Goal: Information Seeking & Learning: Learn about a topic

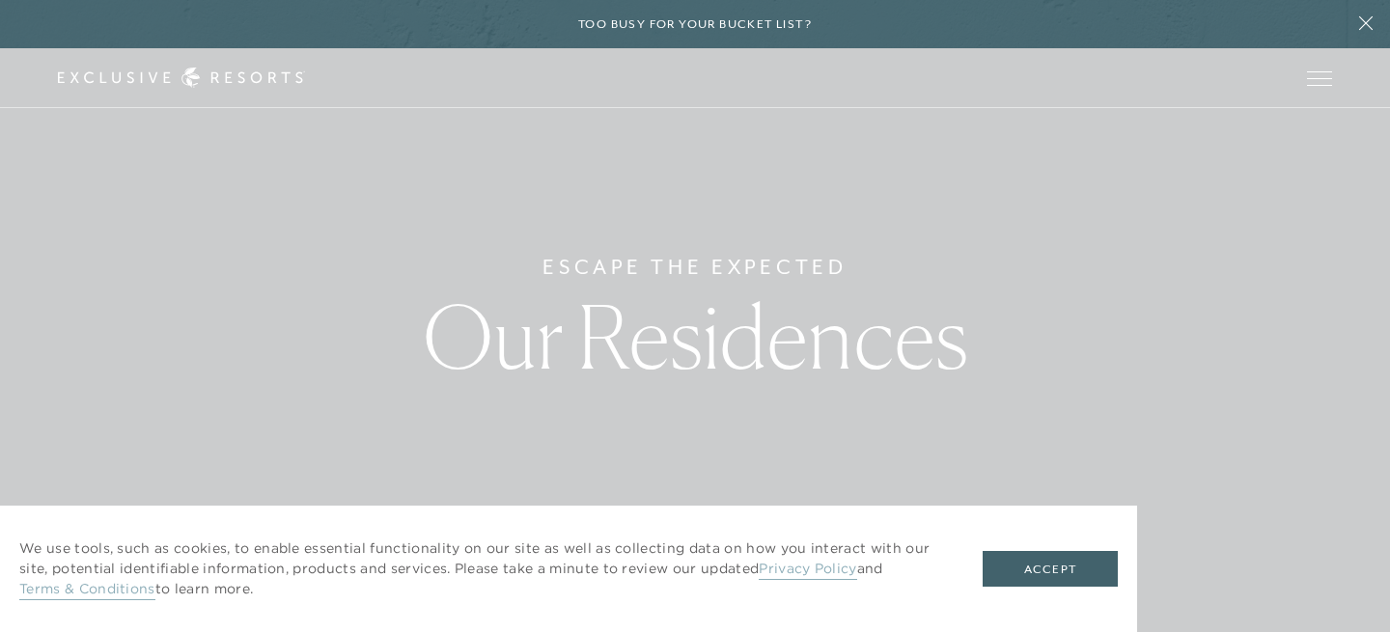
scroll to position [44, 0]
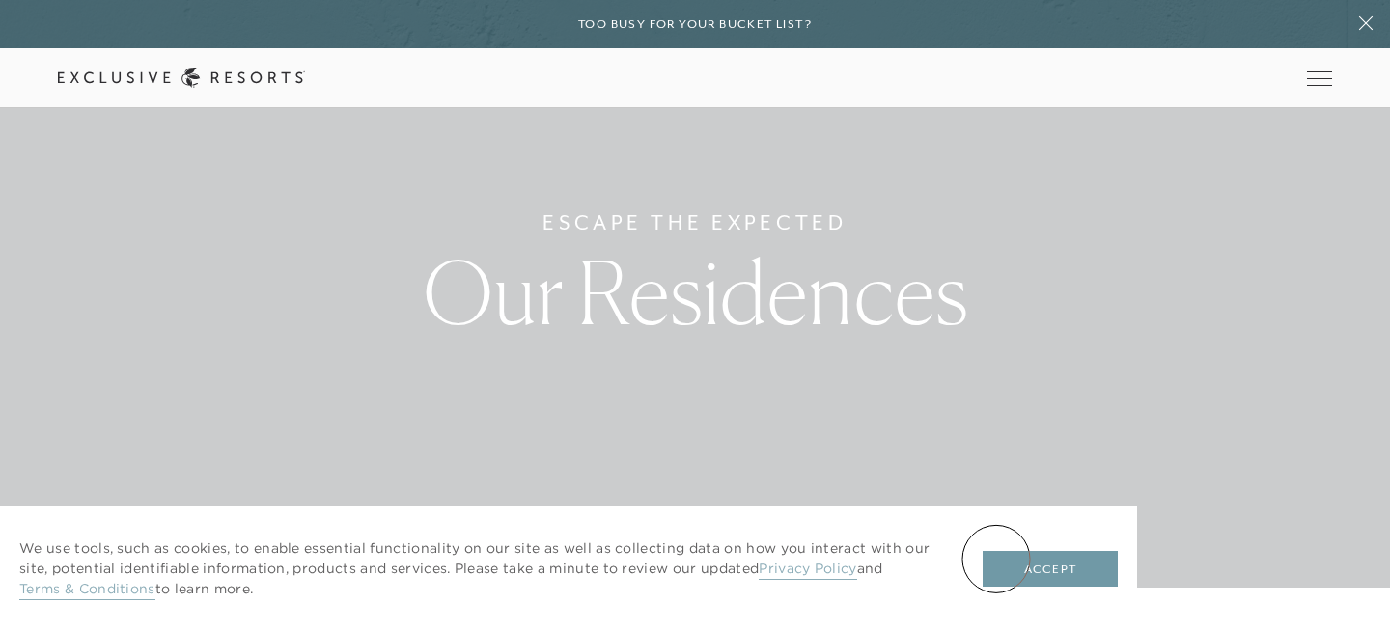
click at [996, 559] on button "Accept" at bounding box center [1050, 569] width 135 height 37
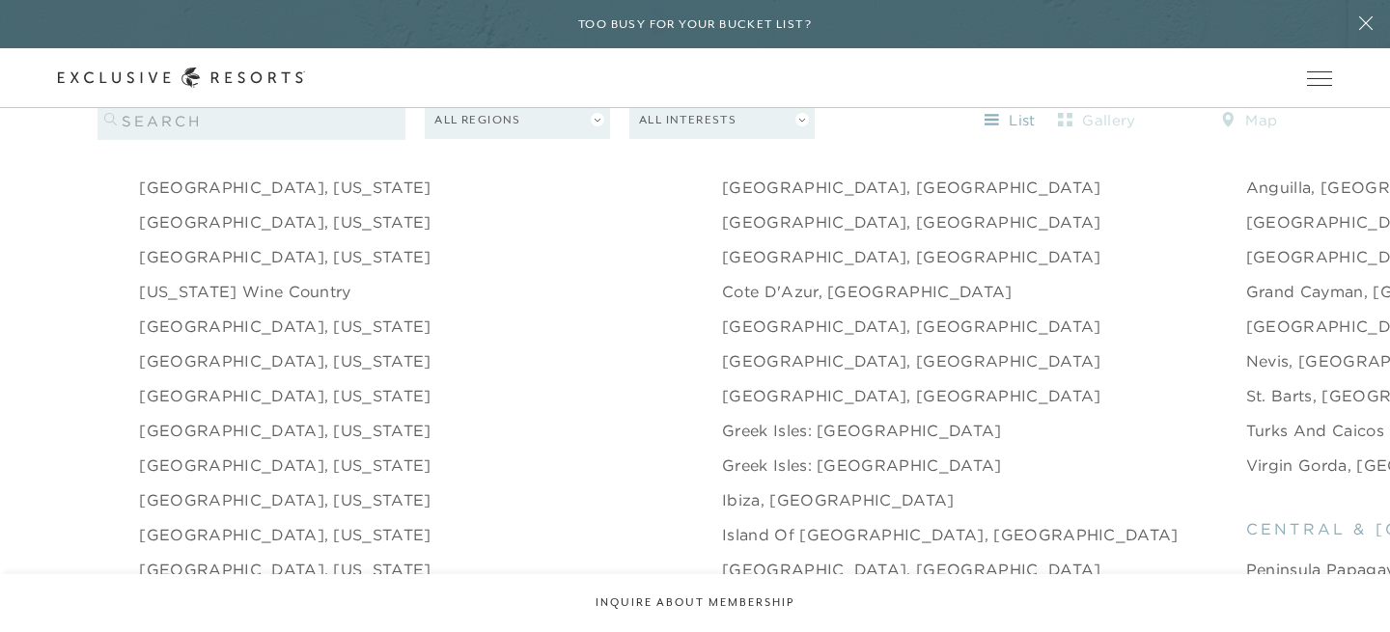
scroll to position [0, 0]
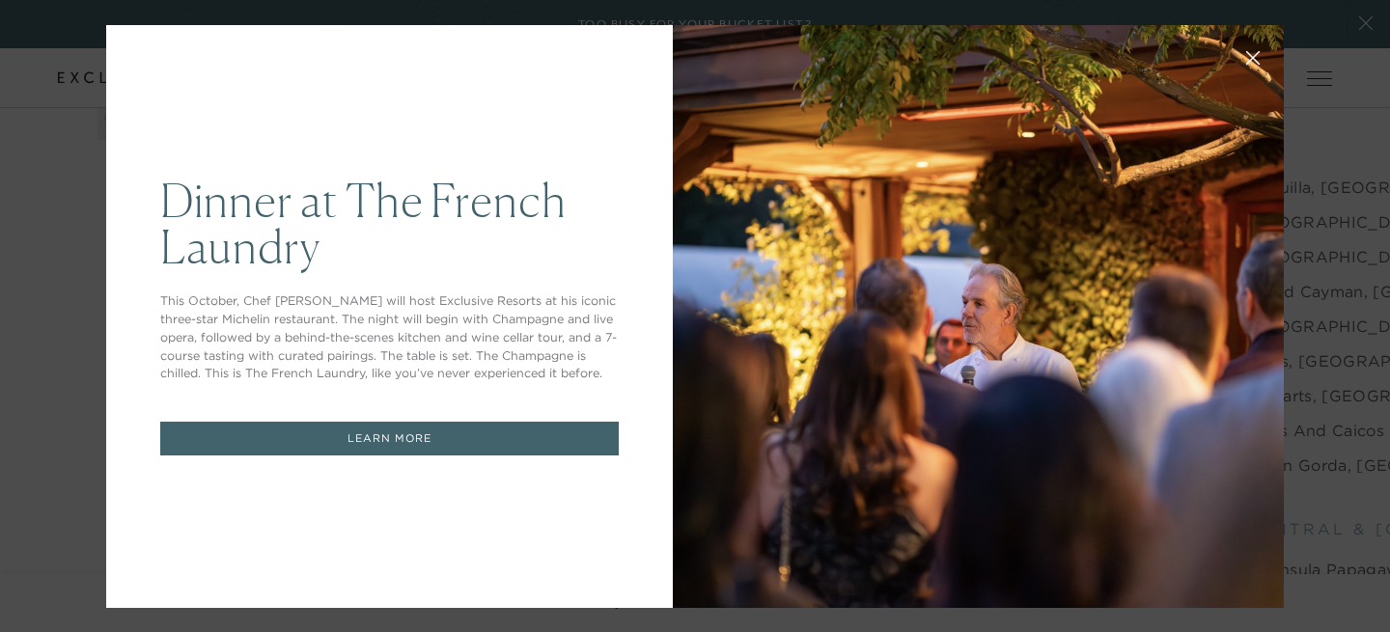
click at [1252, 53] on icon at bounding box center [1253, 57] width 14 height 14
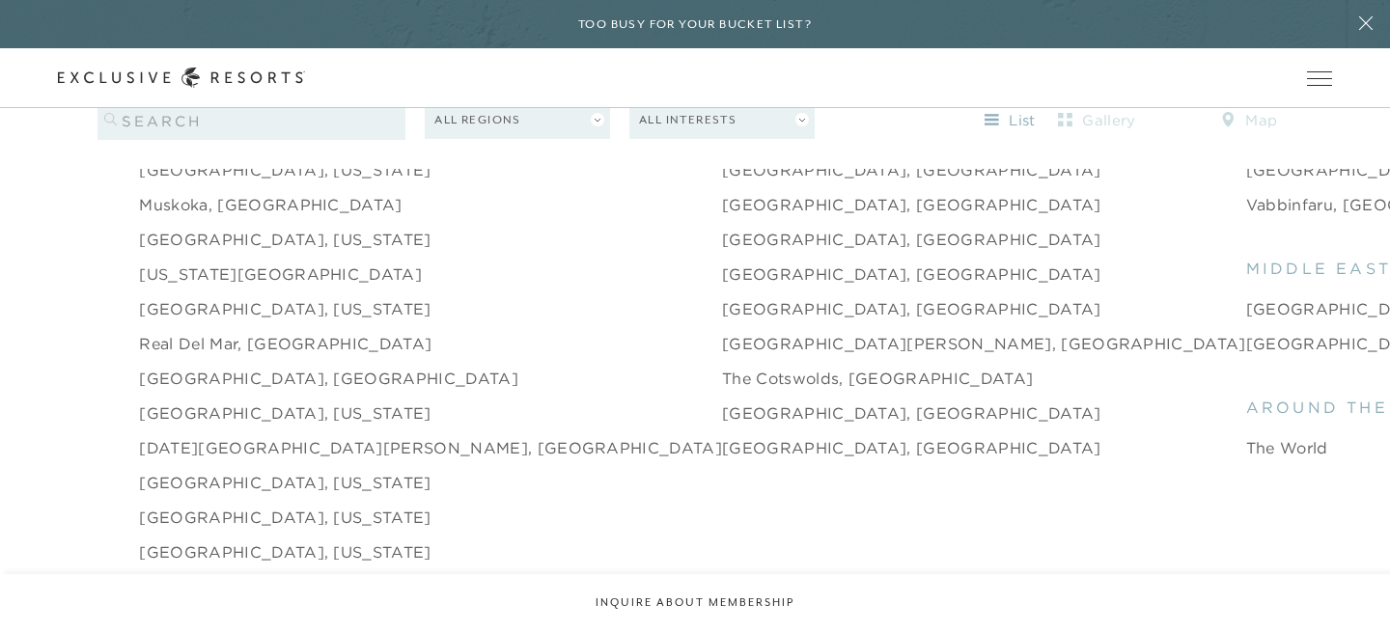
scroll to position [2706, 0]
click at [722, 401] on link "[GEOGRAPHIC_DATA], [GEOGRAPHIC_DATA]" at bounding box center [911, 412] width 379 height 23
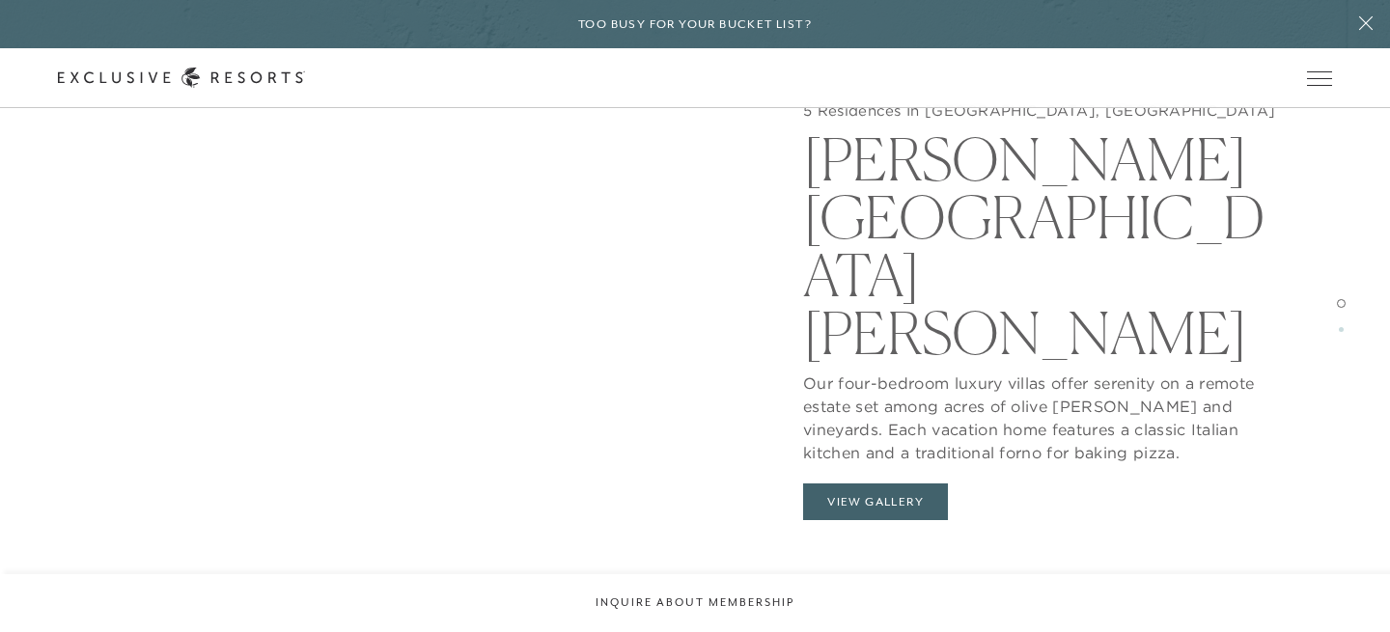
scroll to position [1856, 0]
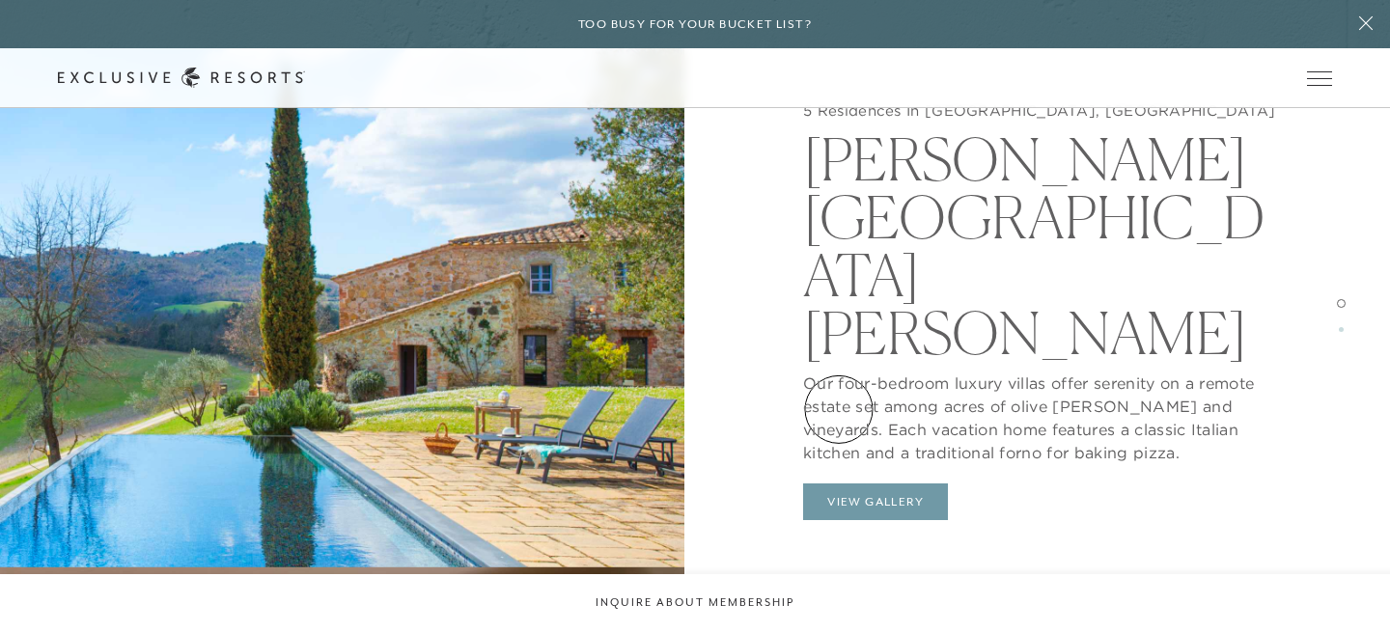
click at [839, 484] on button "View Gallery" at bounding box center [875, 502] width 145 height 37
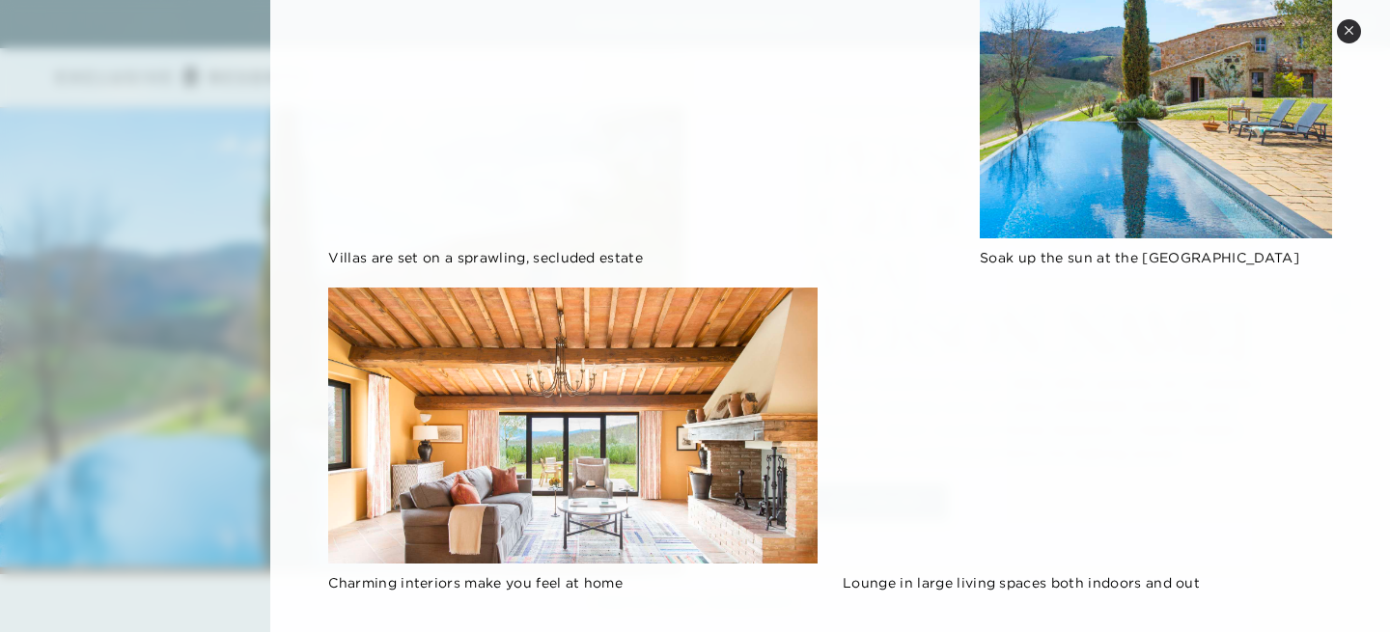
scroll to position [0, 0]
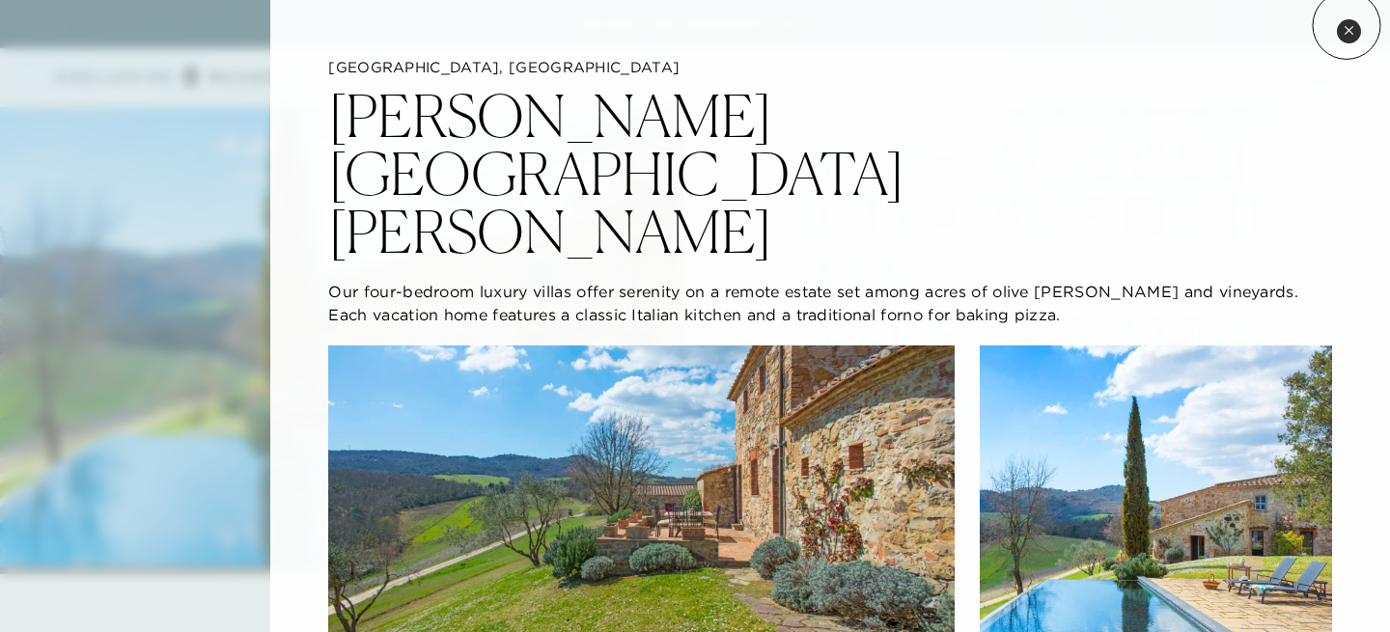
click at [1347, 25] on icon at bounding box center [1349, 30] width 11 height 11
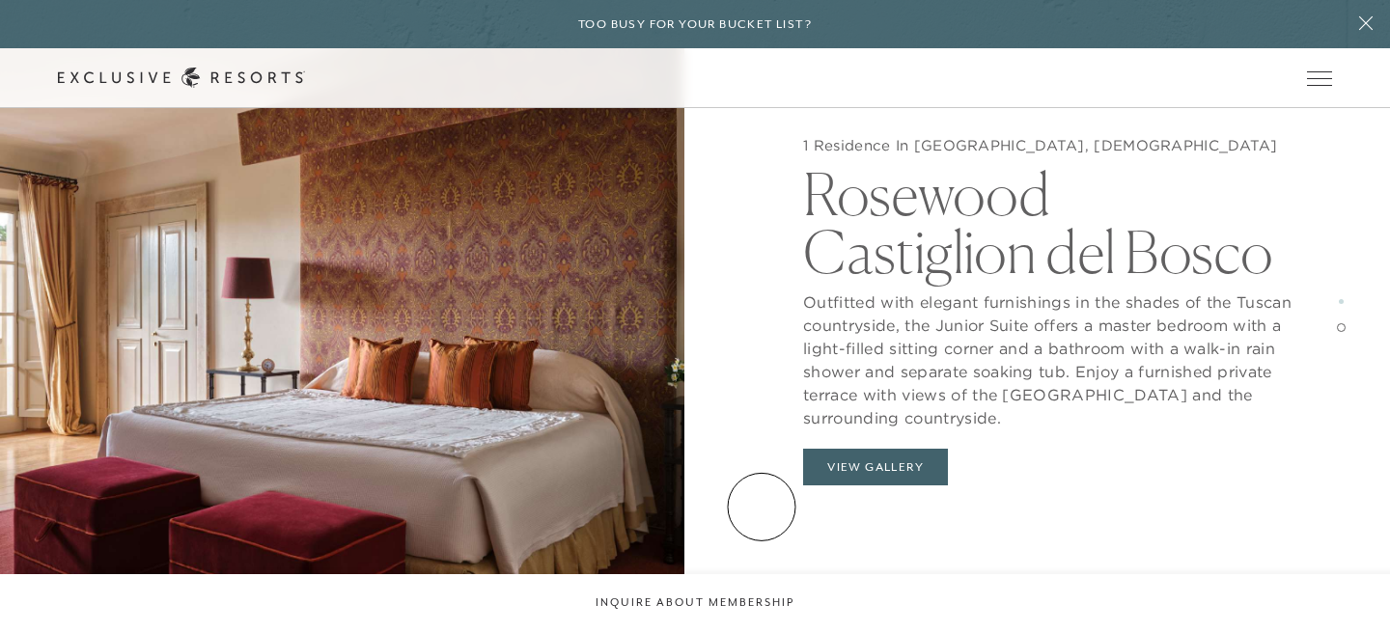
scroll to position [2823, 0]
click at [879, 463] on button "View Gallery" at bounding box center [875, 467] width 145 height 37
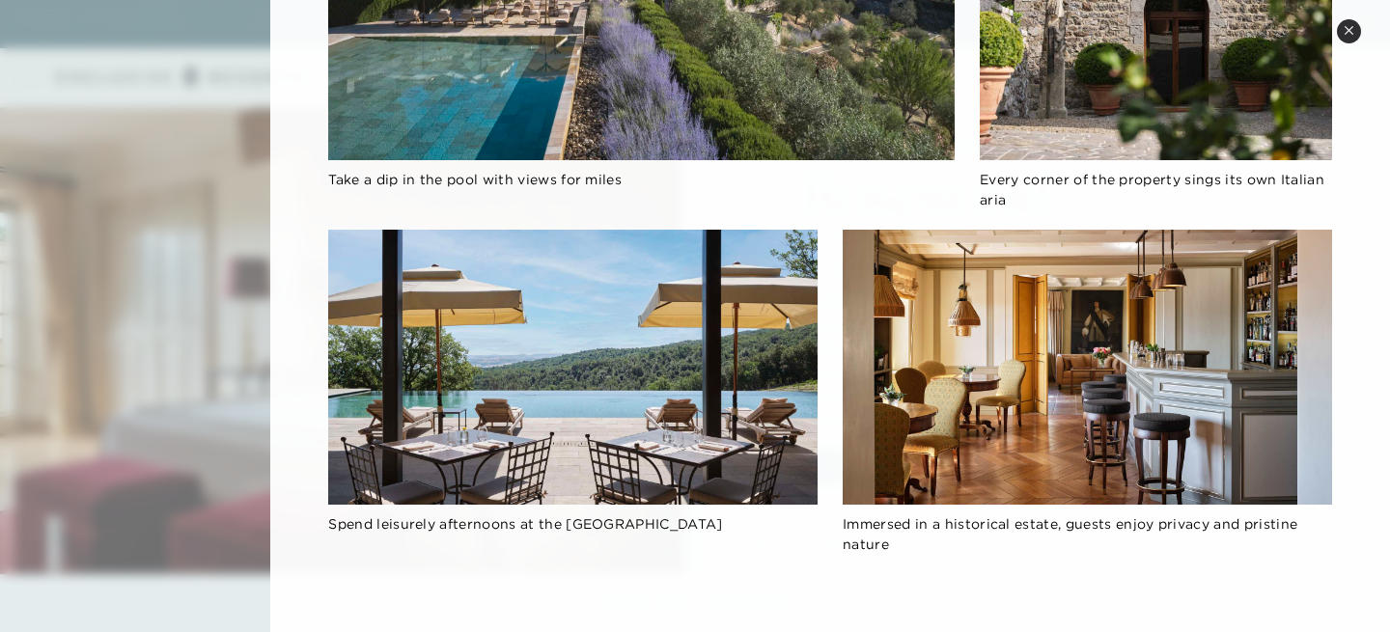
scroll to position [3426, 0]
click at [1050, 384] on img at bounding box center [1088, 367] width 490 height 275
click at [1007, 360] on img at bounding box center [1088, 367] width 490 height 275
click at [1019, 369] on img at bounding box center [1088, 367] width 490 height 275
click at [1020, 369] on img at bounding box center [1088, 367] width 490 height 275
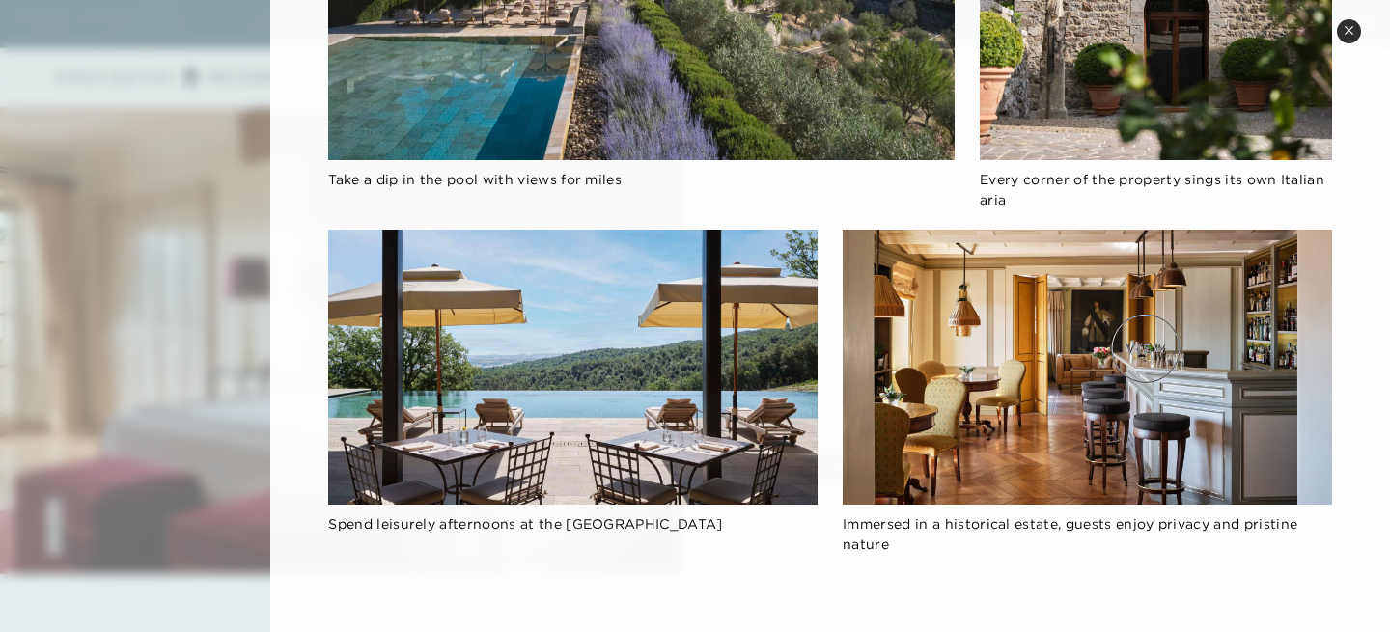
drag, startPoint x: 1014, startPoint y: 420, endPoint x: 1136, endPoint y: 335, distance: 149.2
click at [1139, 337] on img at bounding box center [1088, 367] width 490 height 275
drag, startPoint x: 1194, startPoint y: 332, endPoint x: 1030, endPoint y: 435, distance: 193.9
click at [1031, 436] on img at bounding box center [1088, 367] width 490 height 275
click at [1035, 414] on img at bounding box center [1088, 367] width 490 height 275
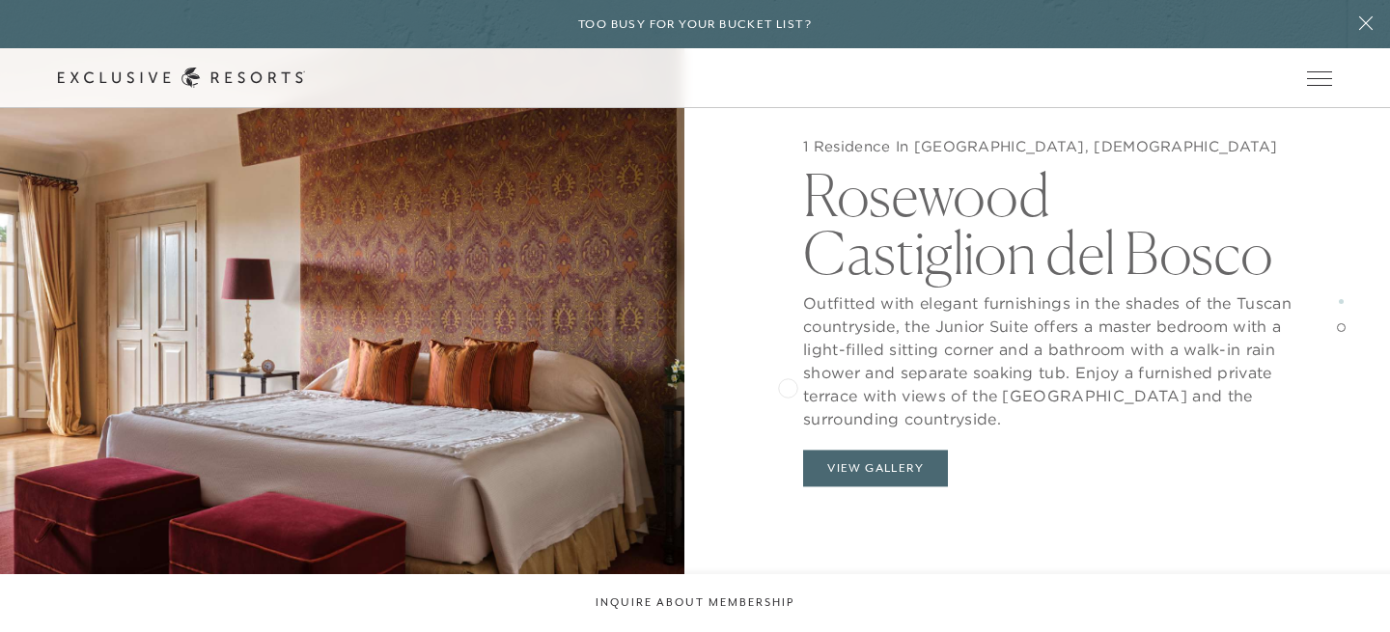
scroll to position [2561, 0]
click at [853, 454] on button "View Gallery" at bounding box center [875, 468] width 145 height 37
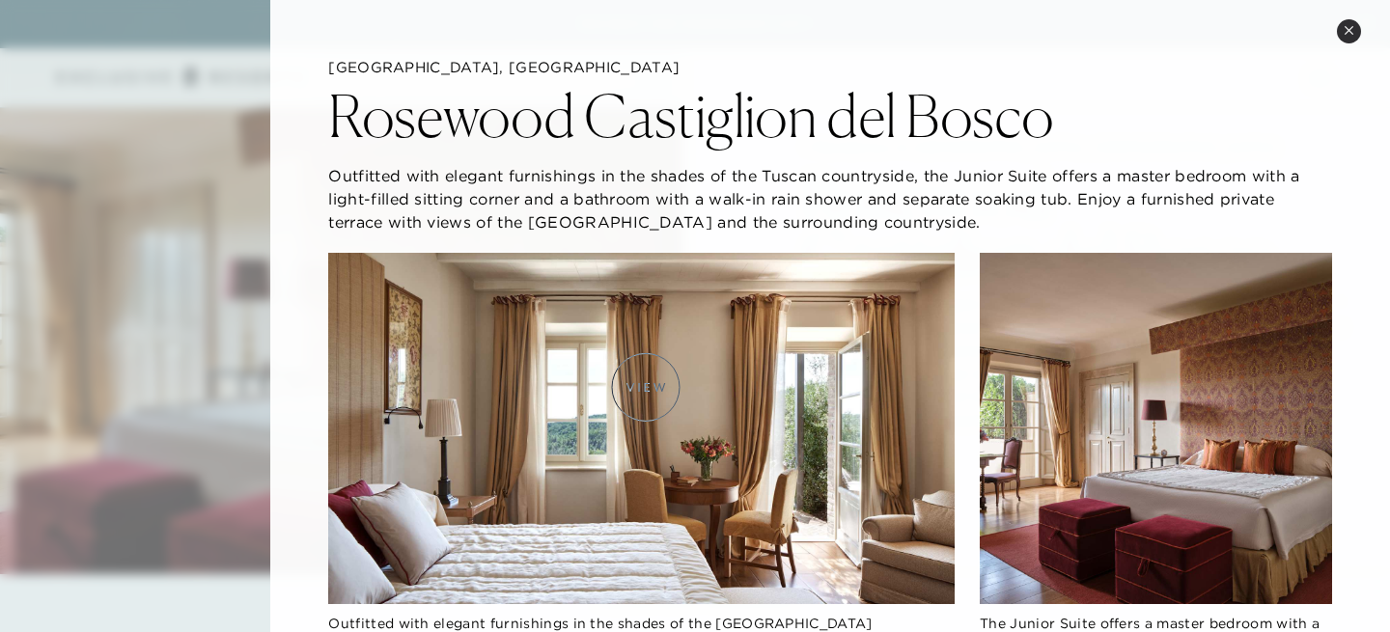
click at [646, 387] on img at bounding box center [641, 429] width 627 height 352
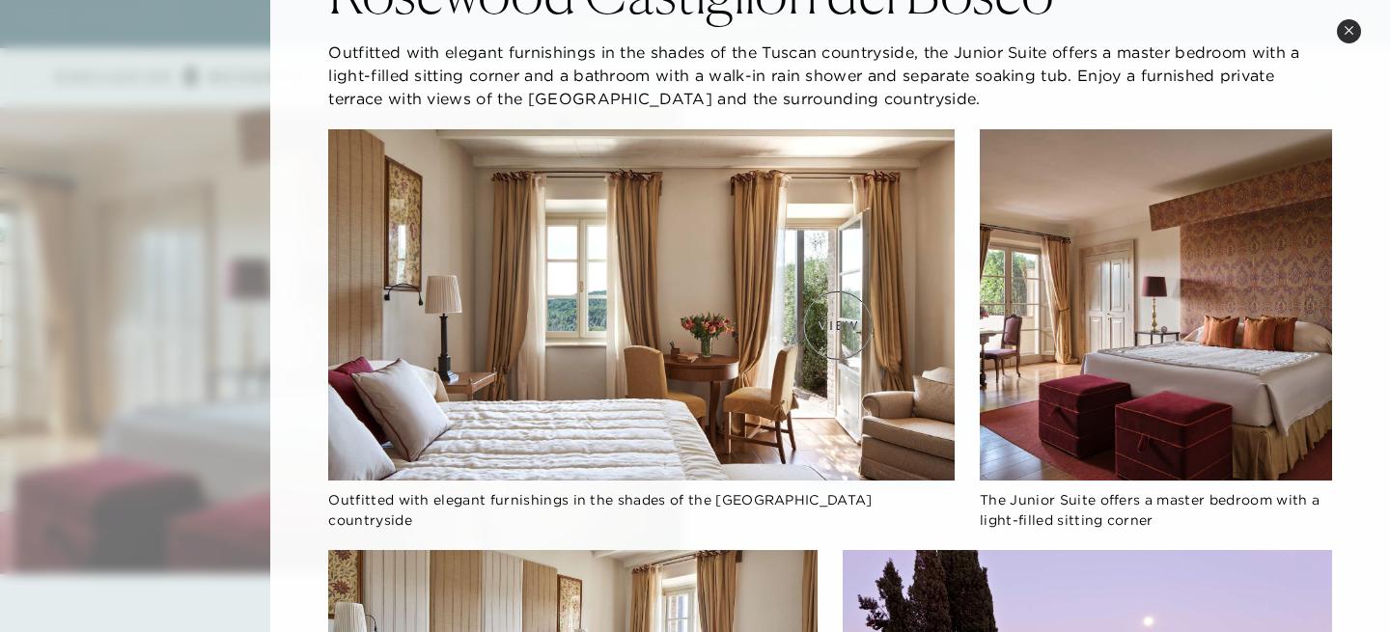
click at [838, 325] on img at bounding box center [641, 305] width 627 height 352
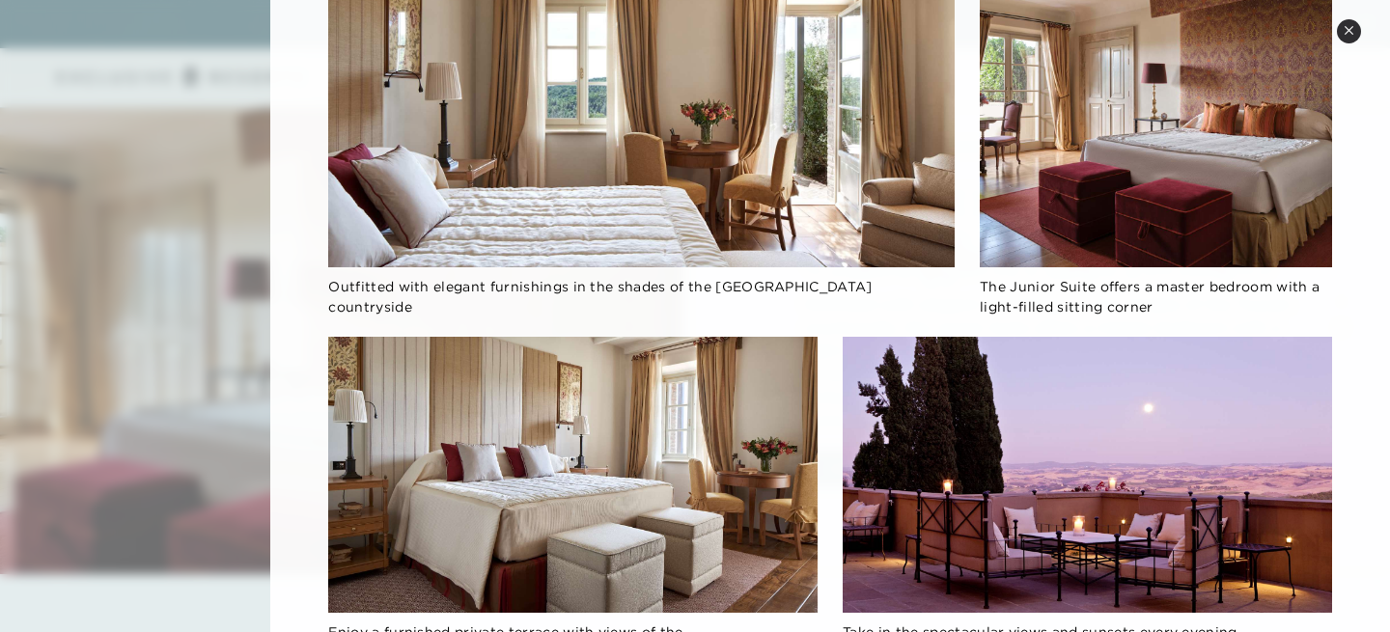
scroll to position [0, 0]
